Goal: Find specific page/section: Find specific page/section

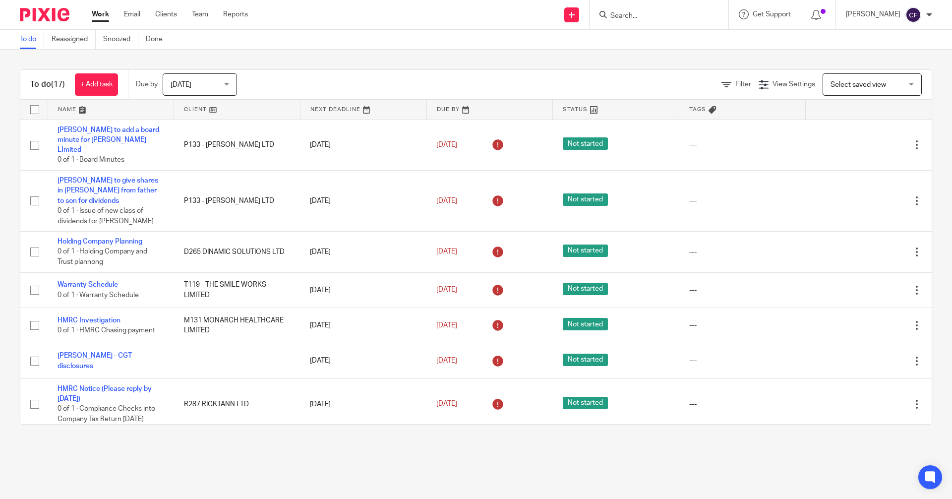
click at [633, 17] on input "Search" at bounding box center [653, 16] width 89 height 9
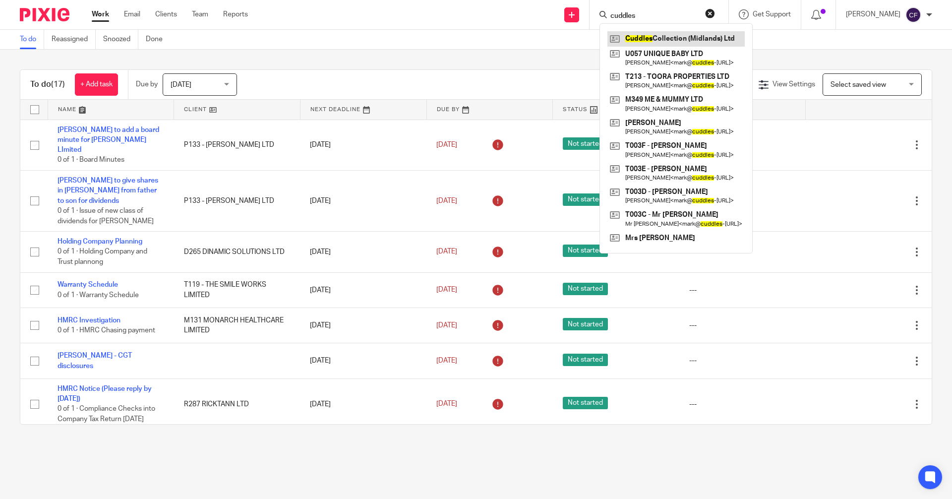
type input "cuddles"
click at [682, 38] on link at bounding box center [675, 38] width 137 height 15
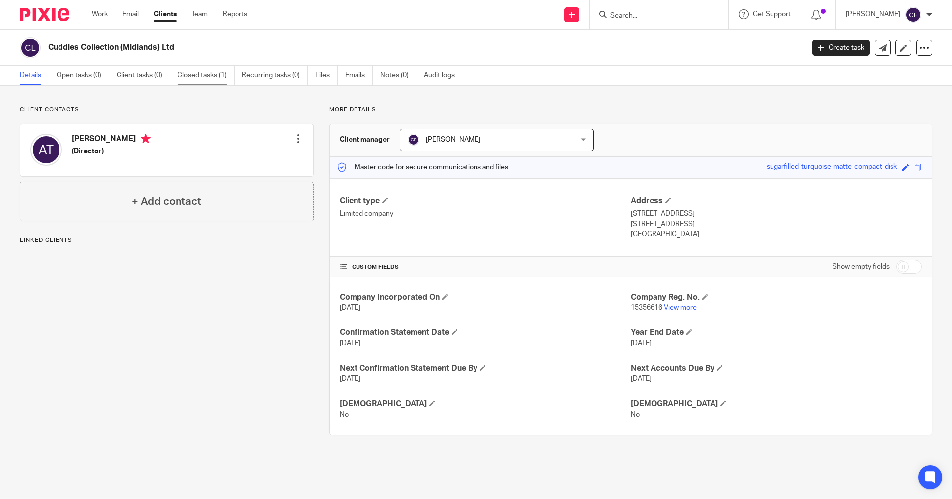
click at [198, 78] on link "Closed tasks (1)" at bounding box center [206, 75] width 57 height 19
